Goal: Use online tool/utility

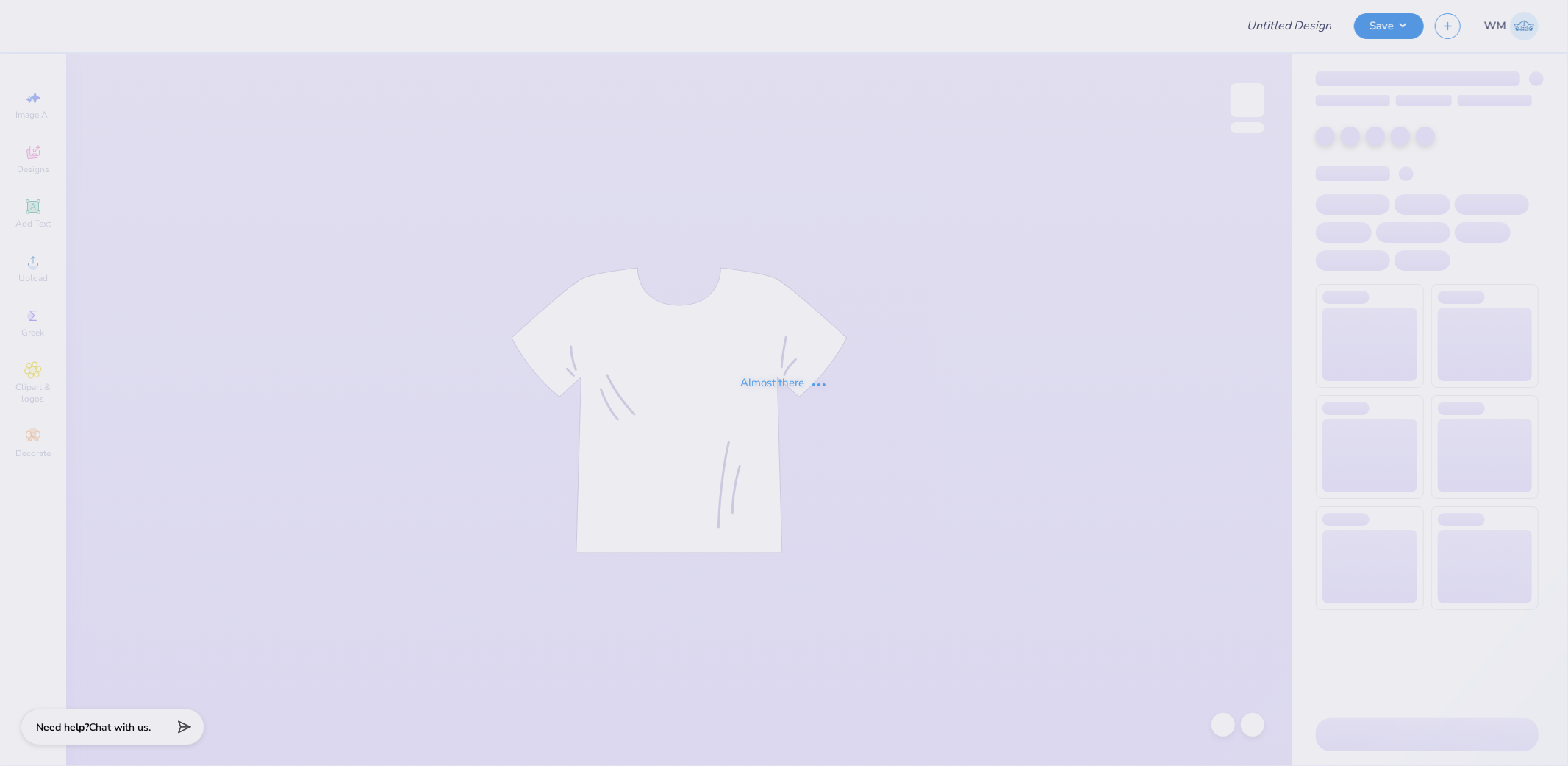
type input "WLA design 2"
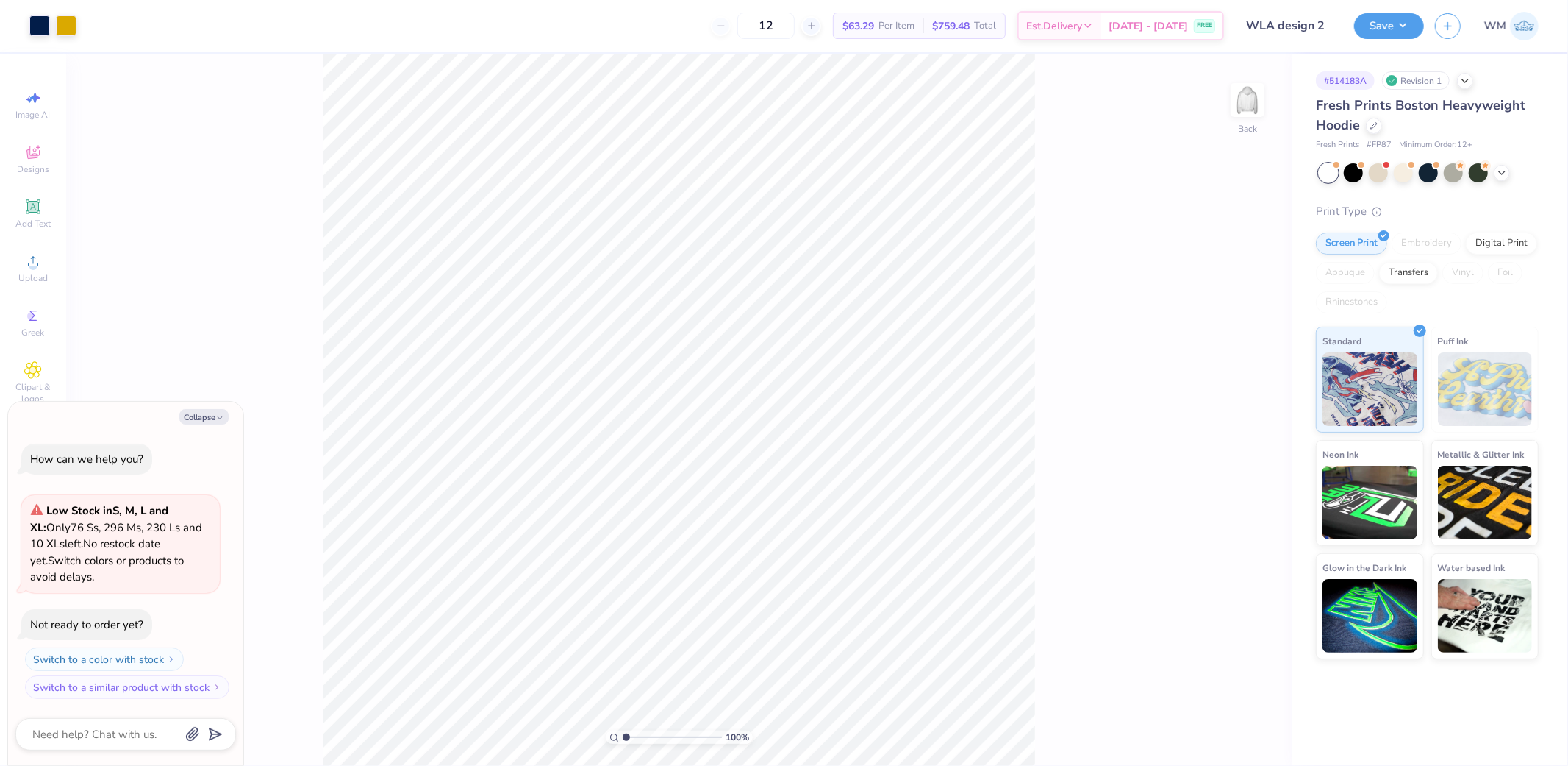
type textarea "x"
click at [628, 738] on input "range" at bounding box center [672, 737] width 99 height 13
drag, startPoint x: 628, startPoint y: 738, endPoint x: 677, endPoint y: 738, distance: 49.0
type input "6.05"
click at [677, 738] on input "range" at bounding box center [672, 737] width 99 height 13
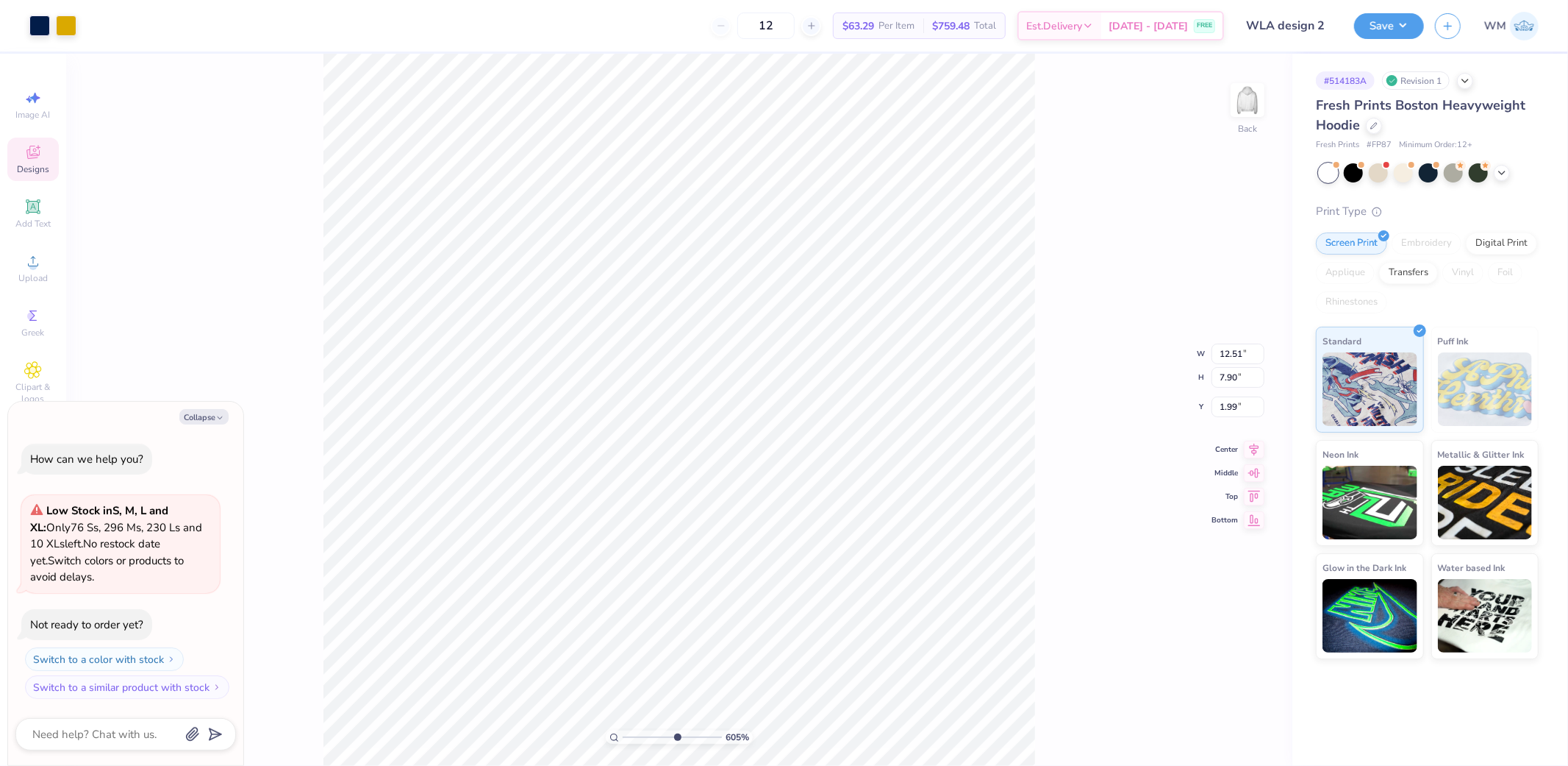
type textarea "x"
drag, startPoint x: 674, startPoint y: 738, endPoint x: 637, endPoint y: 734, distance: 37.2
type input "2.16"
click at [637, 734] on input "range" at bounding box center [672, 737] width 99 height 13
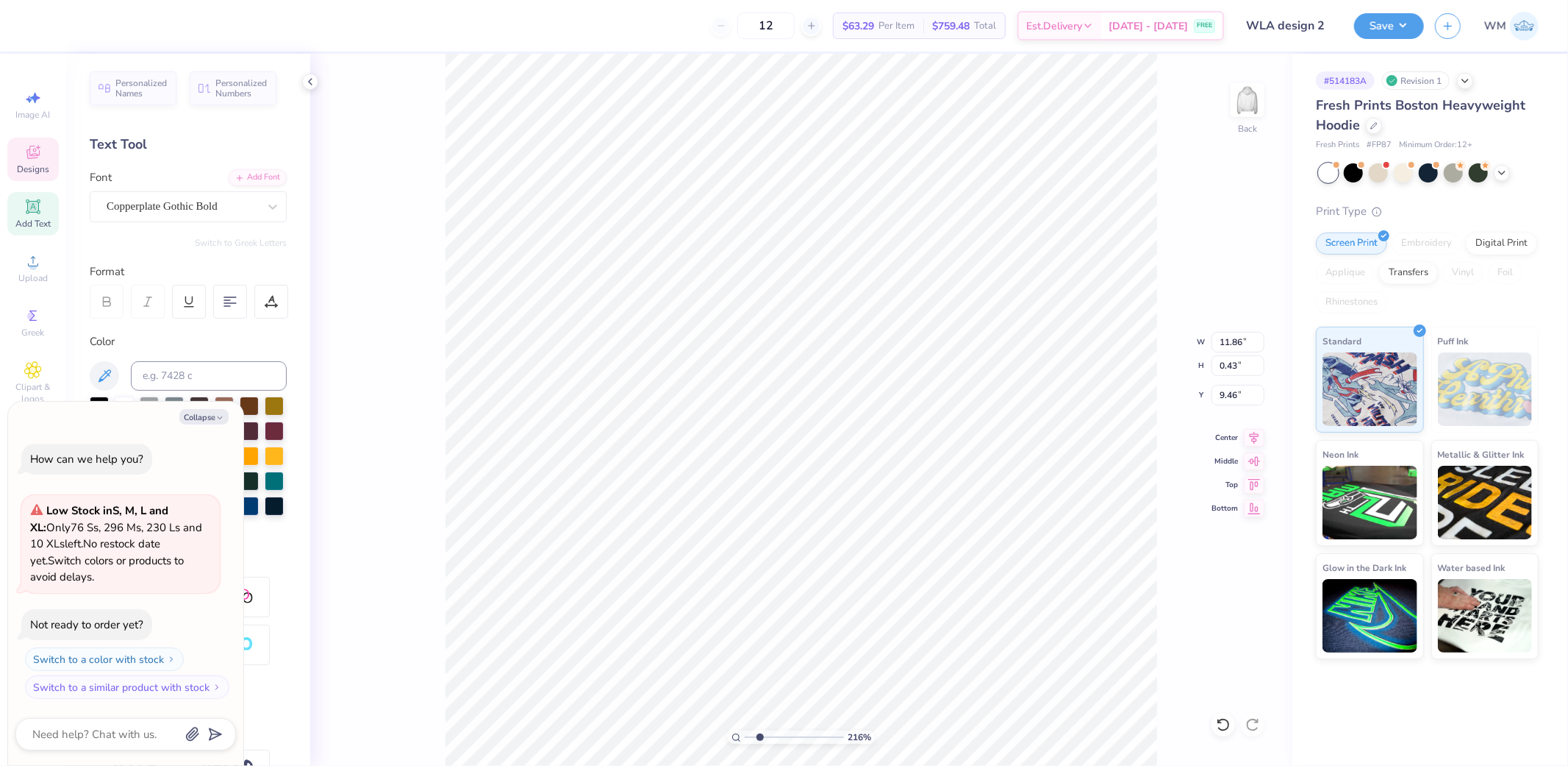
type textarea "x"
click at [736, 736] on icon at bounding box center [737, 738] width 10 height 10
type input "1"
click at [218, 418] on icon "button" at bounding box center [219, 418] width 9 height 9
type textarea "x"
